Goal: Task Accomplishment & Management: Manage account settings

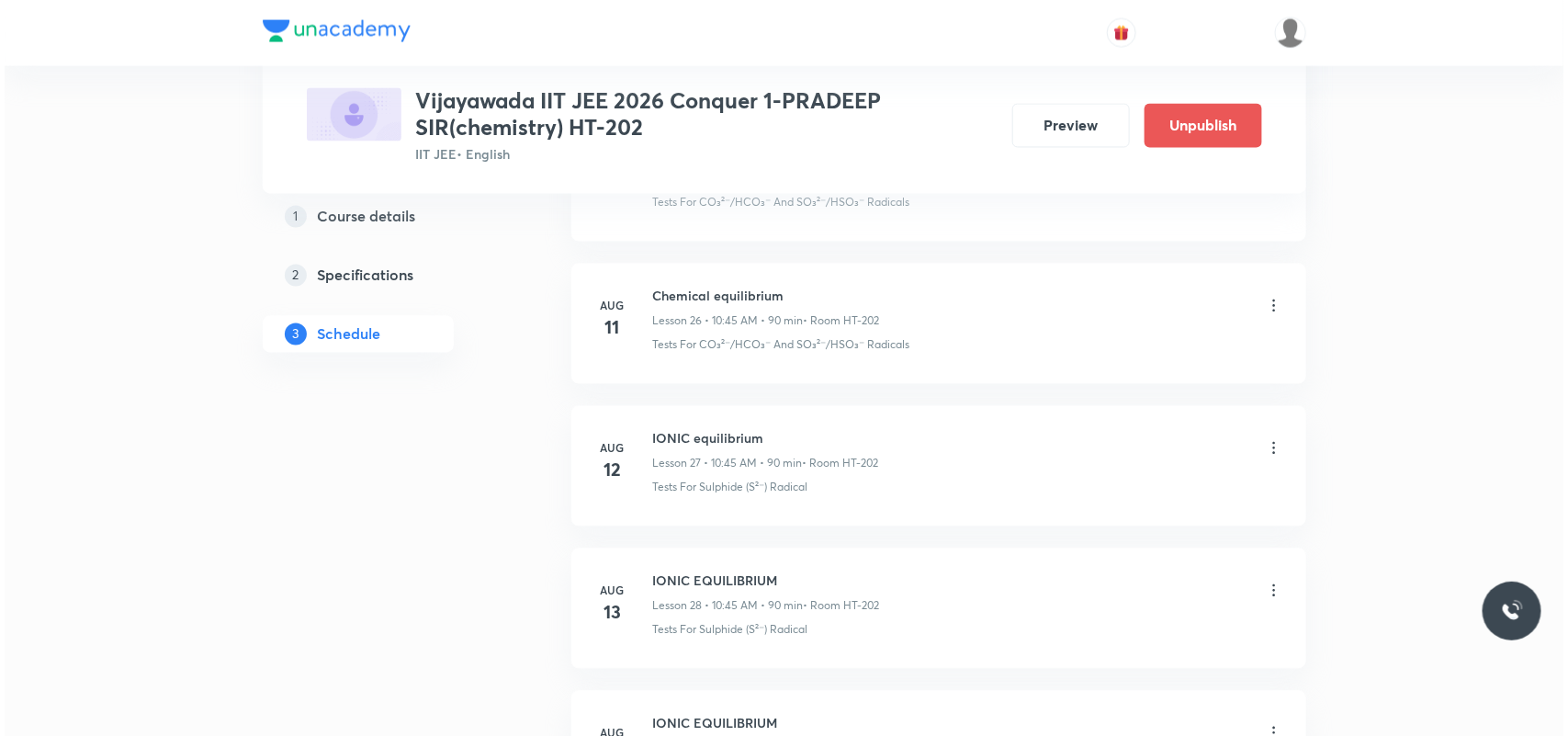
scroll to position [6329, 0]
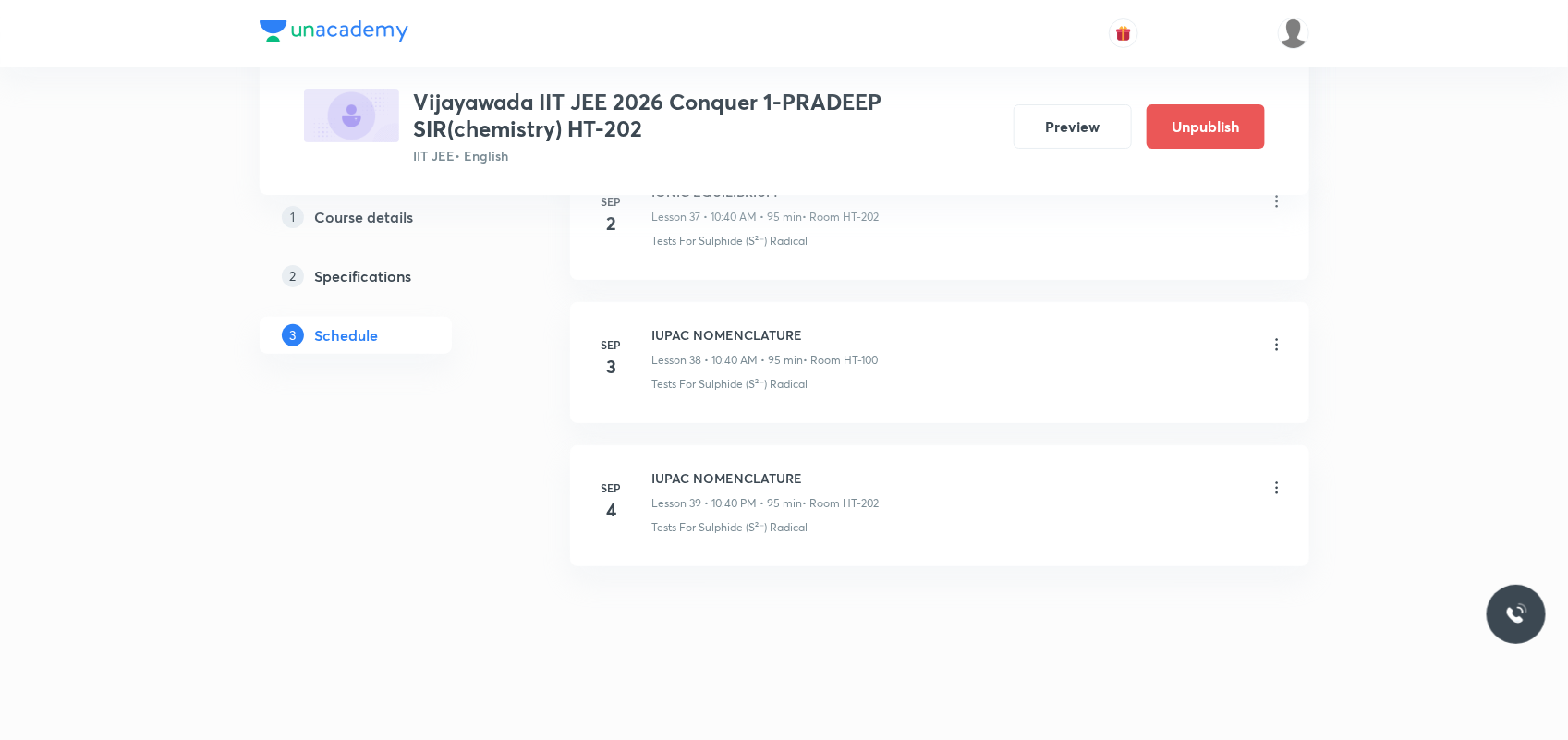
click at [1280, 480] on icon at bounding box center [1277, 488] width 19 height 19
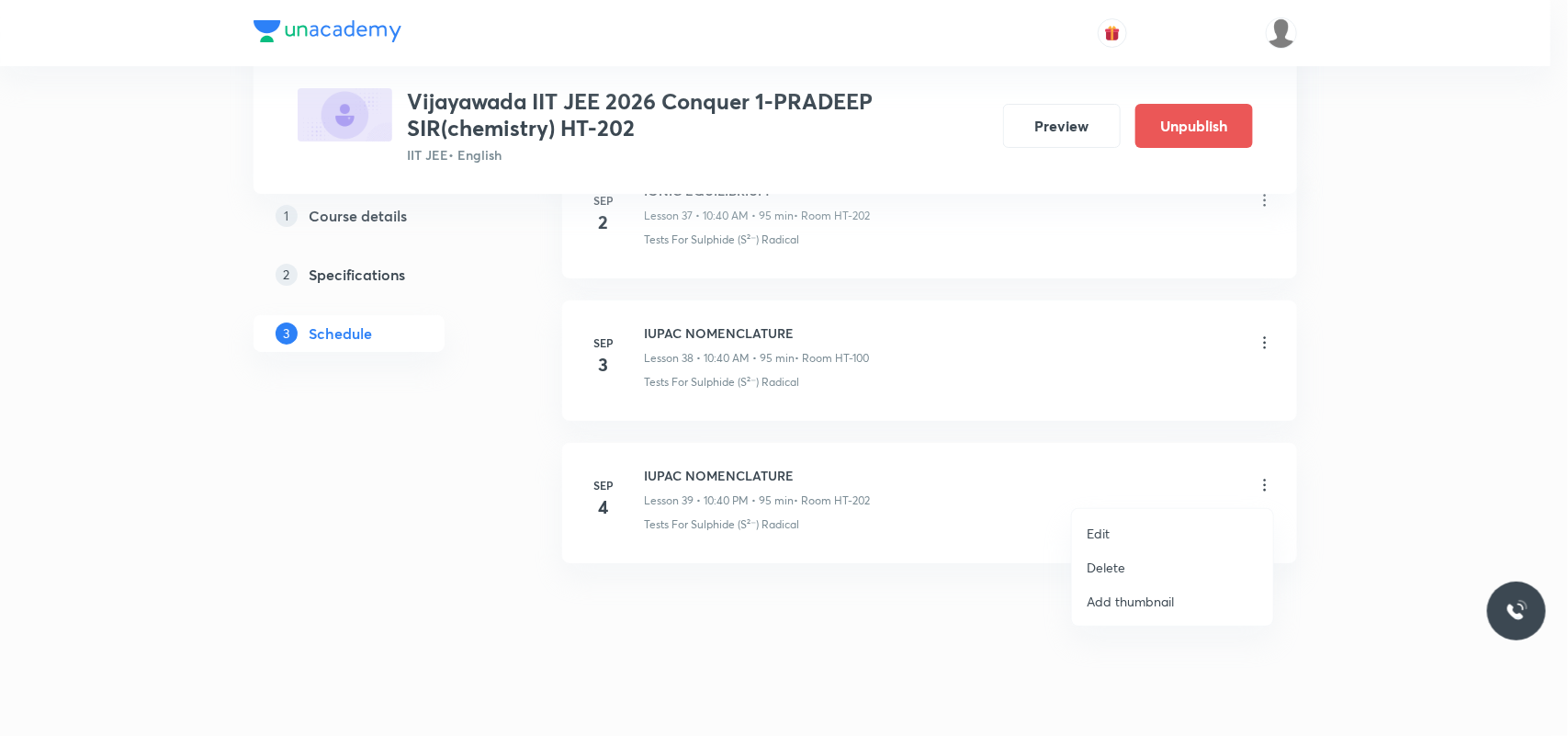
click at [1117, 538] on li "Edit" at bounding box center [1172, 533] width 201 height 34
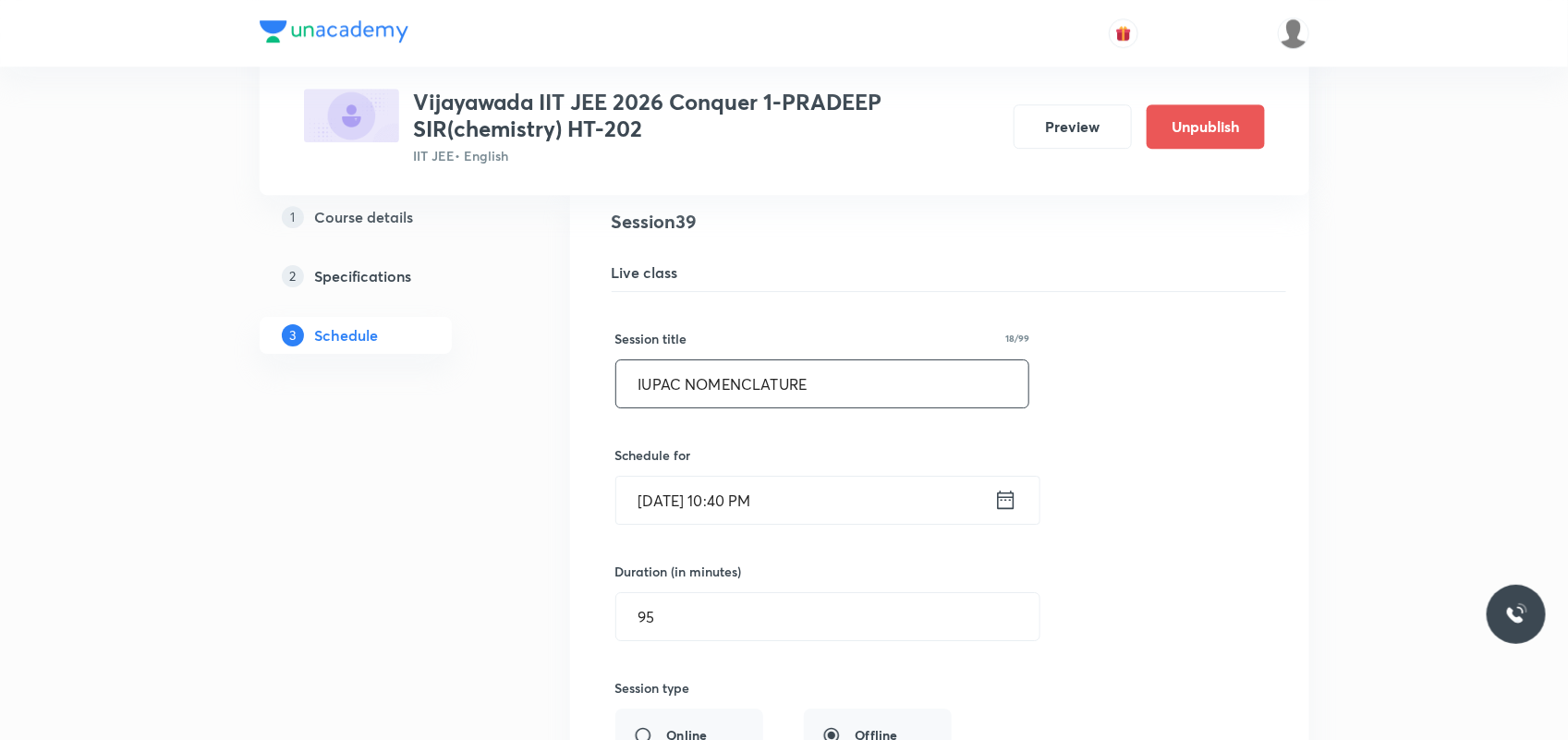
scroll to position [5649, 0]
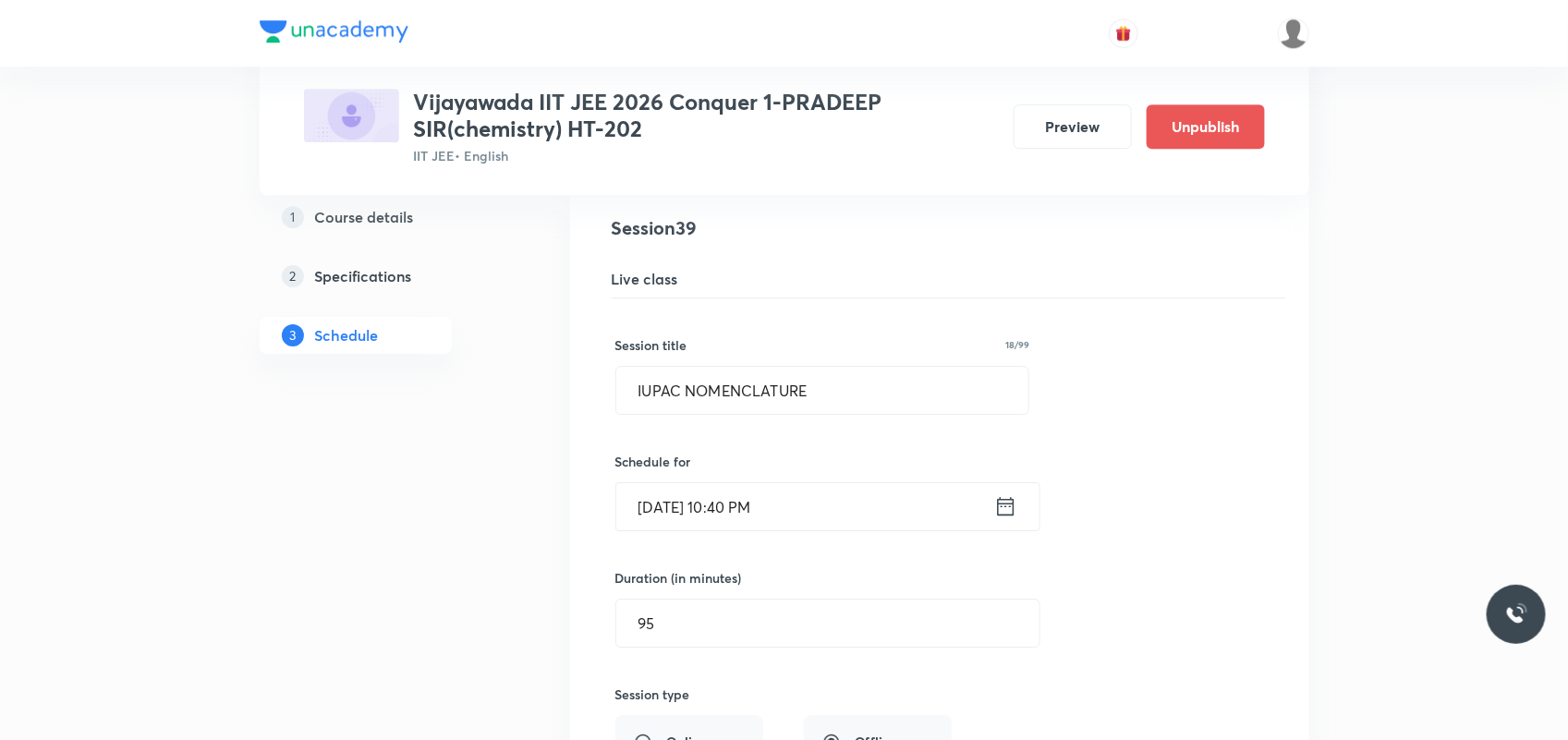
click at [764, 522] on input "[DATE] 10:40 PM" at bounding box center [804, 507] width 378 height 47
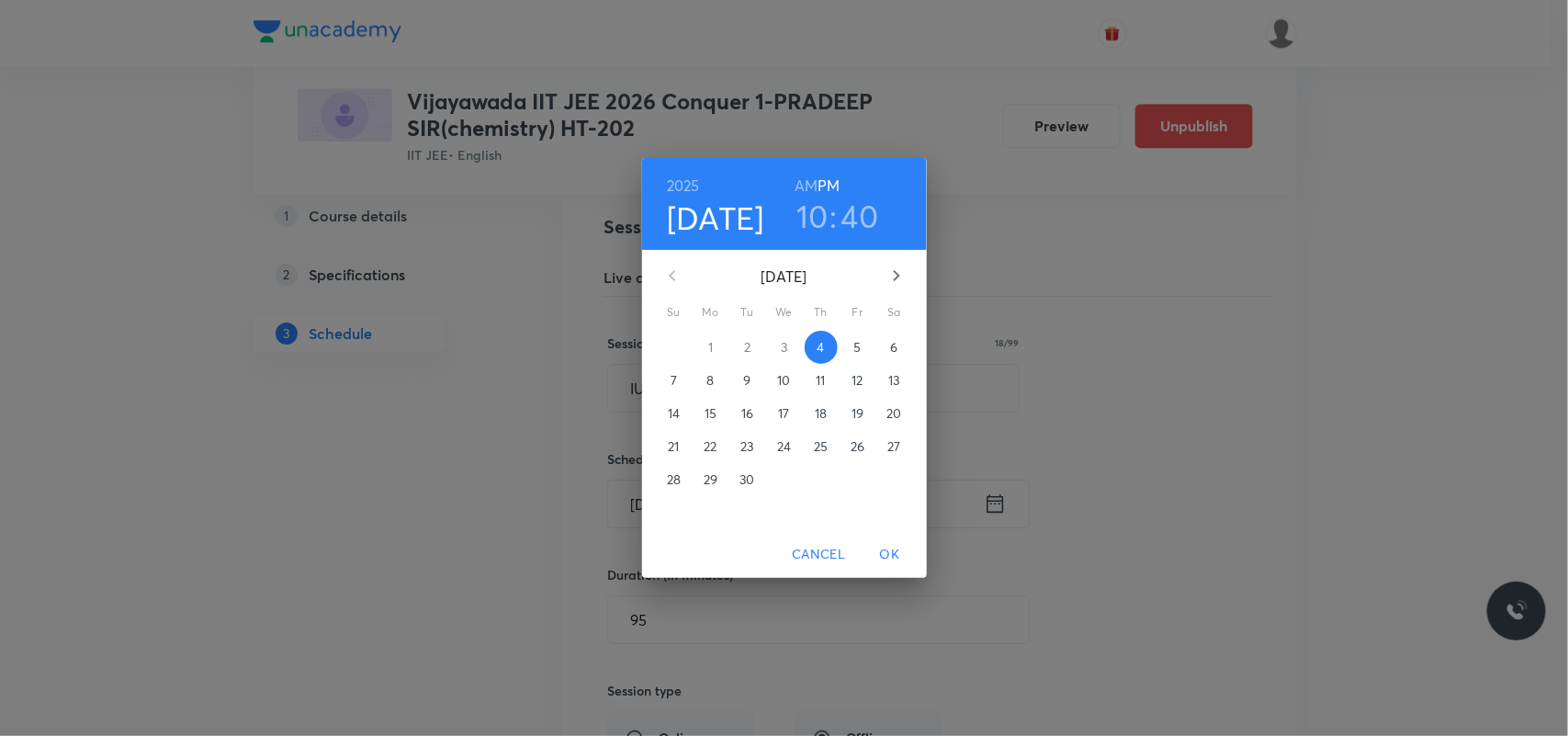
click at [857, 212] on h3 "40" at bounding box center [860, 215] width 37 height 38
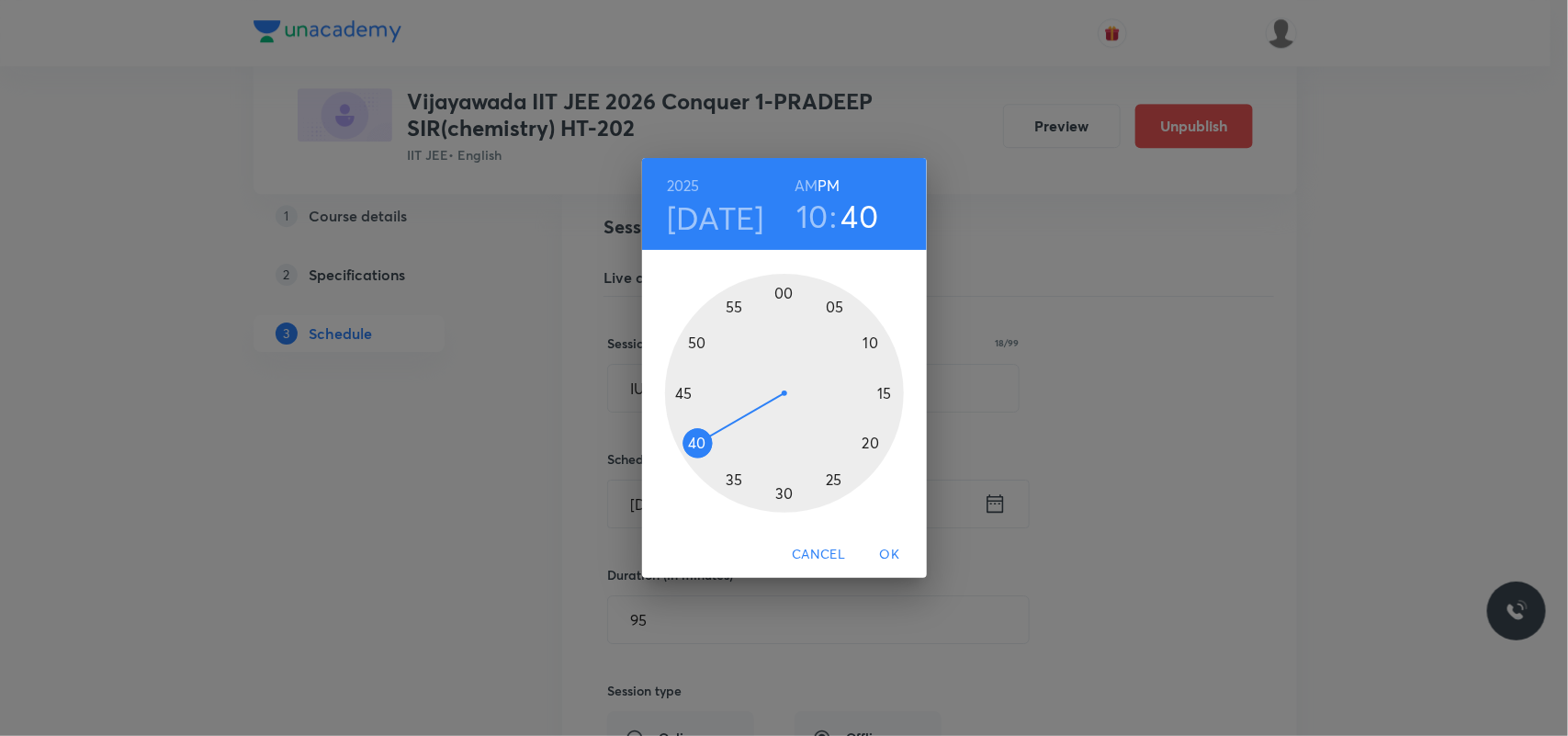
click at [700, 333] on div at bounding box center [784, 392] width 239 height 239
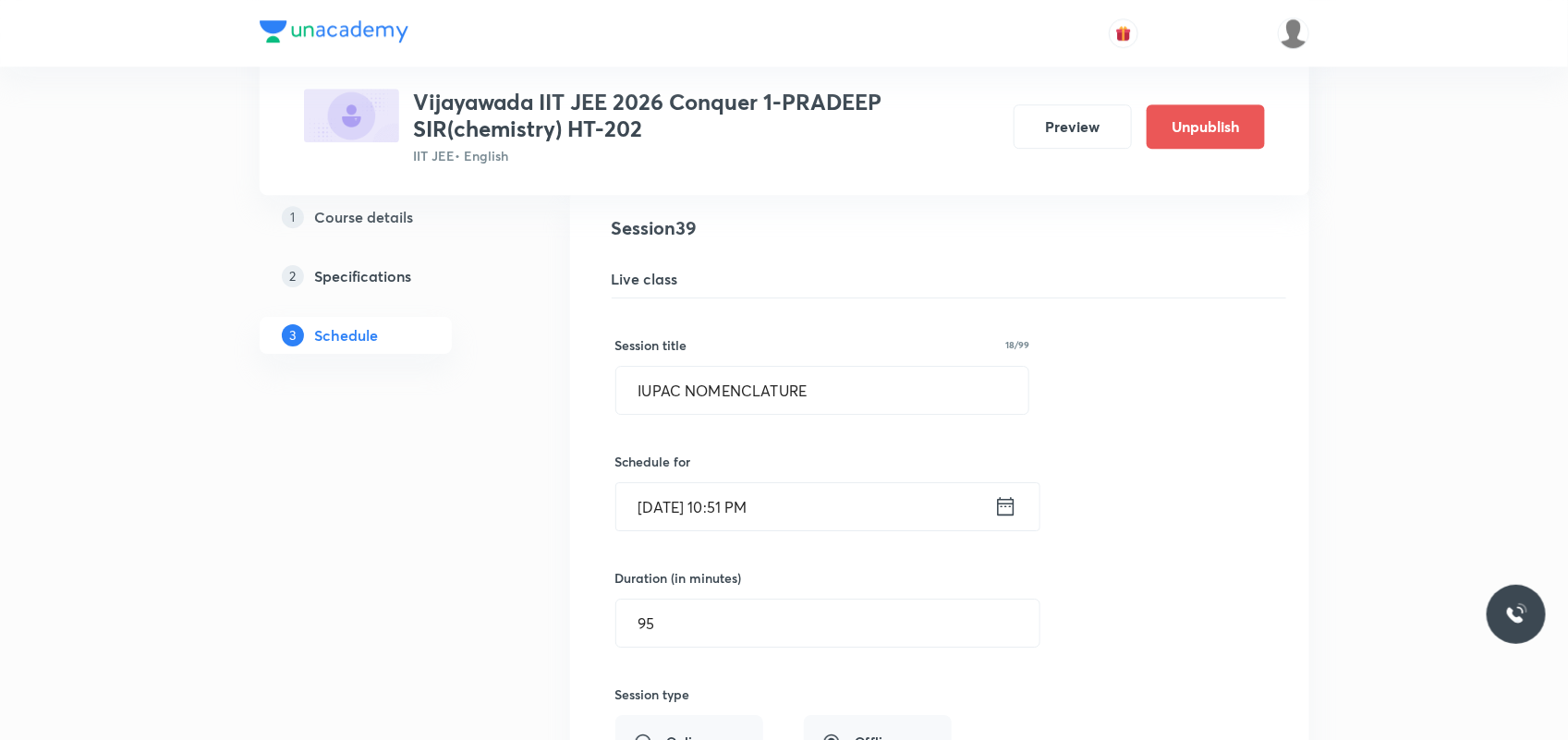
click at [760, 523] on input "[DATE] 10:51 PM" at bounding box center [804, 507] width 378 height 47
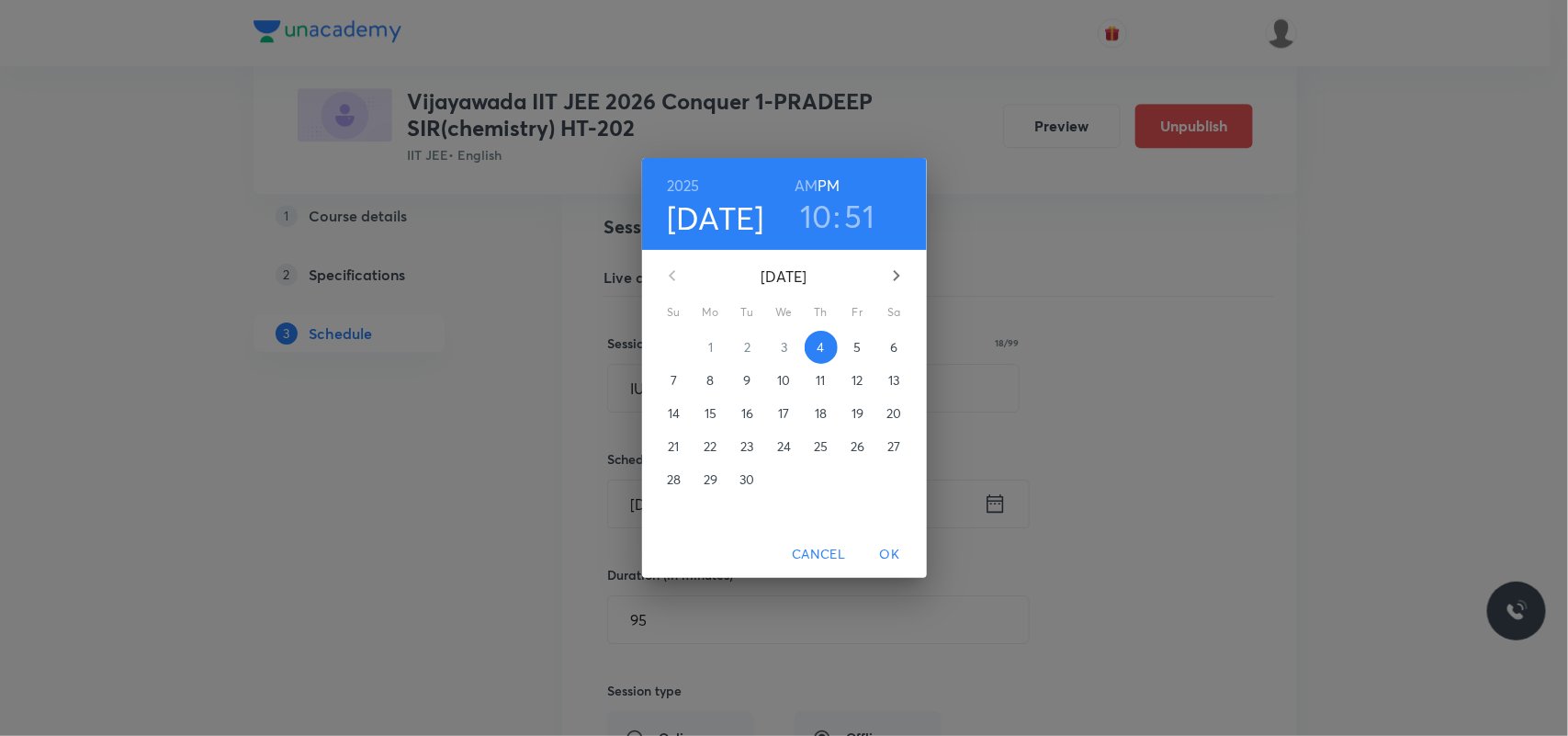
click at [855, 213] on h3 "51" at bounding box center [860, 215] width 30 height 38
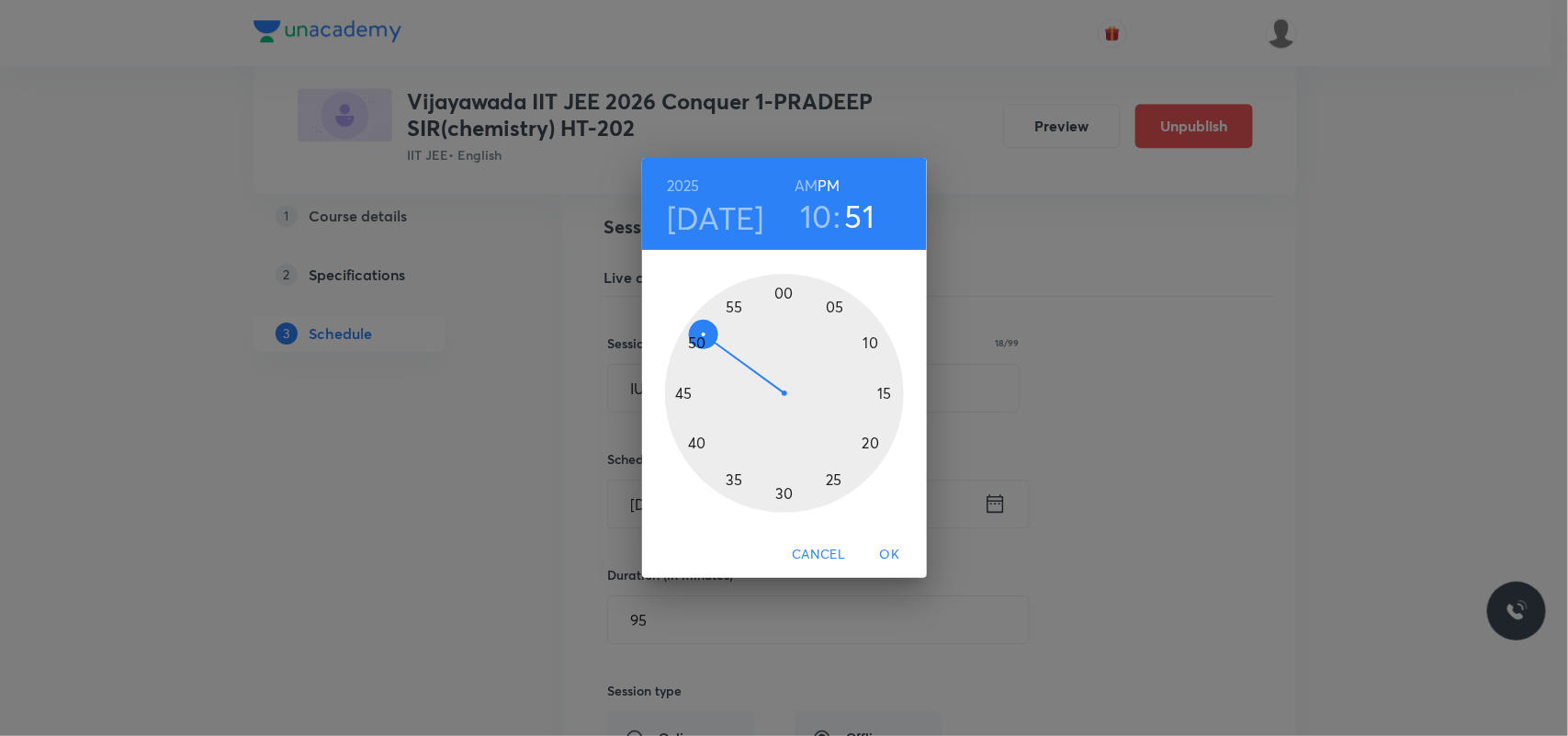
click at [696, 337] on div at bounding box center [784, 392] width 239 height 239
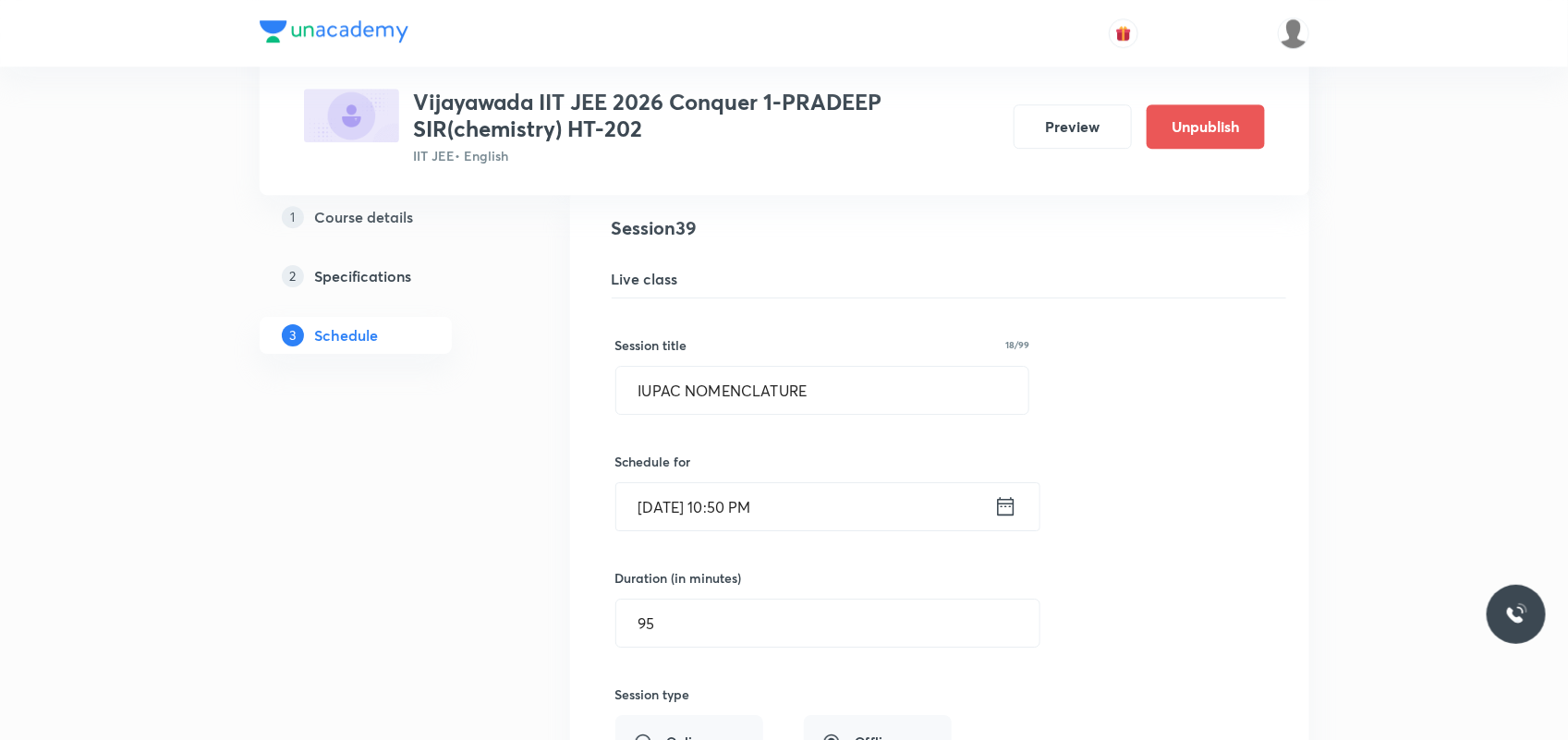
click at [771, 520] on input "[DATE] 10:50 PM" at bounding box center [804, 507] width 378 height 47
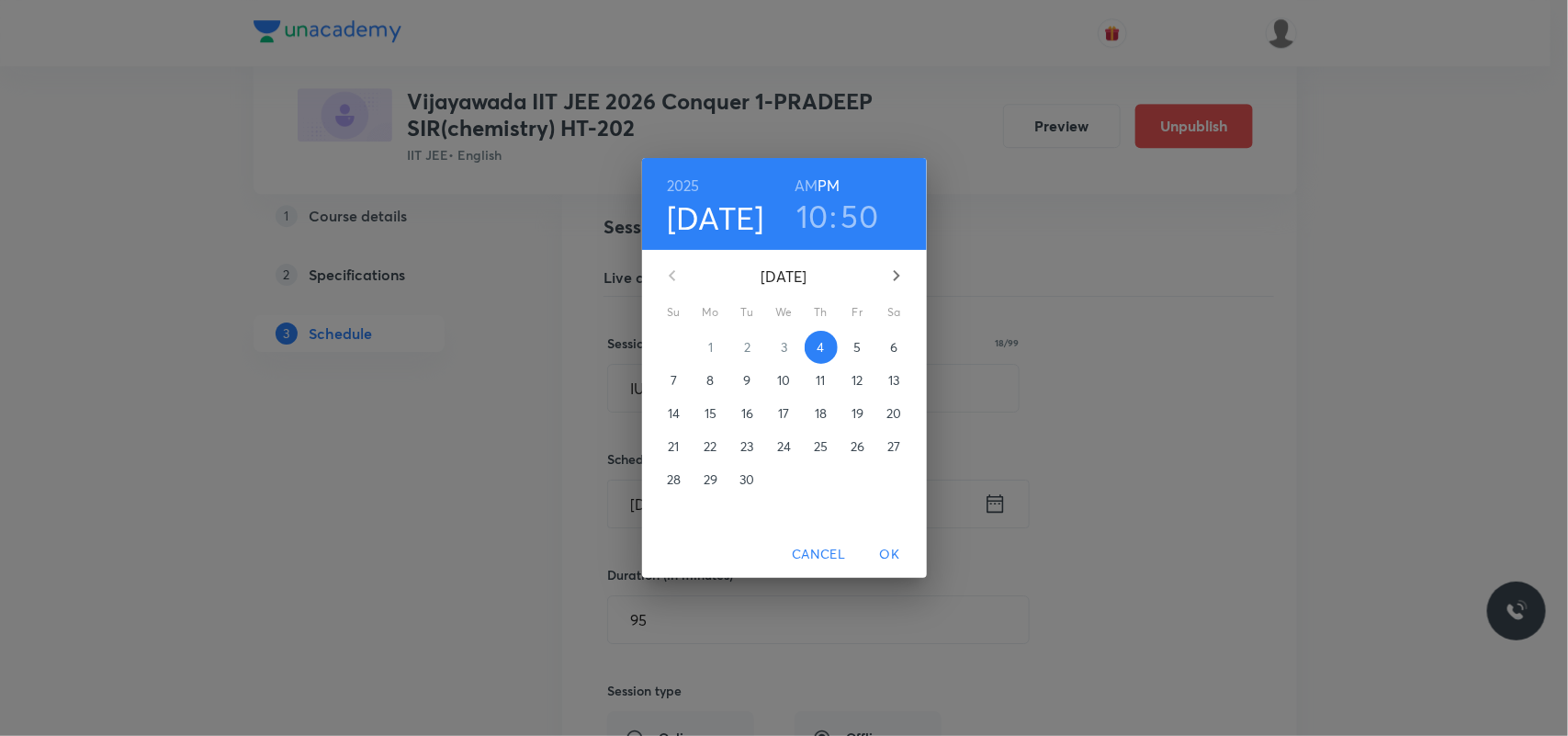
click at [801, 185] on h6 "AM" at bounding box center [806, 184] width 23 height 25
click at [885, 549] on span "OK" at bounding box center [889, 554] width 44 height 23
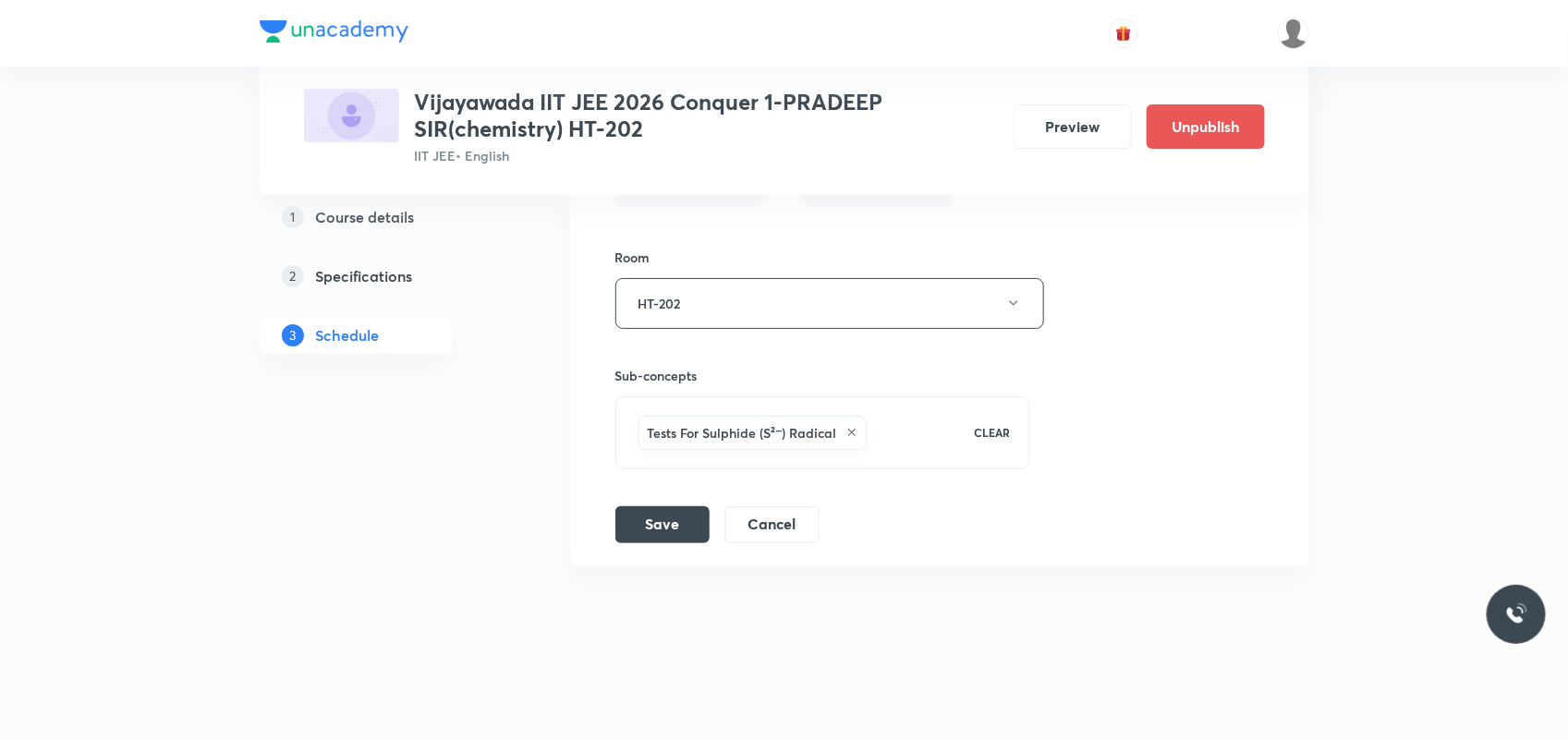
scroll to position [6226, 0]
click at [682, 513] on button "Save" at bounding box center [662, 523] width 94 height 37
